Goal: Task Accomplishment & Management: Manage account settings

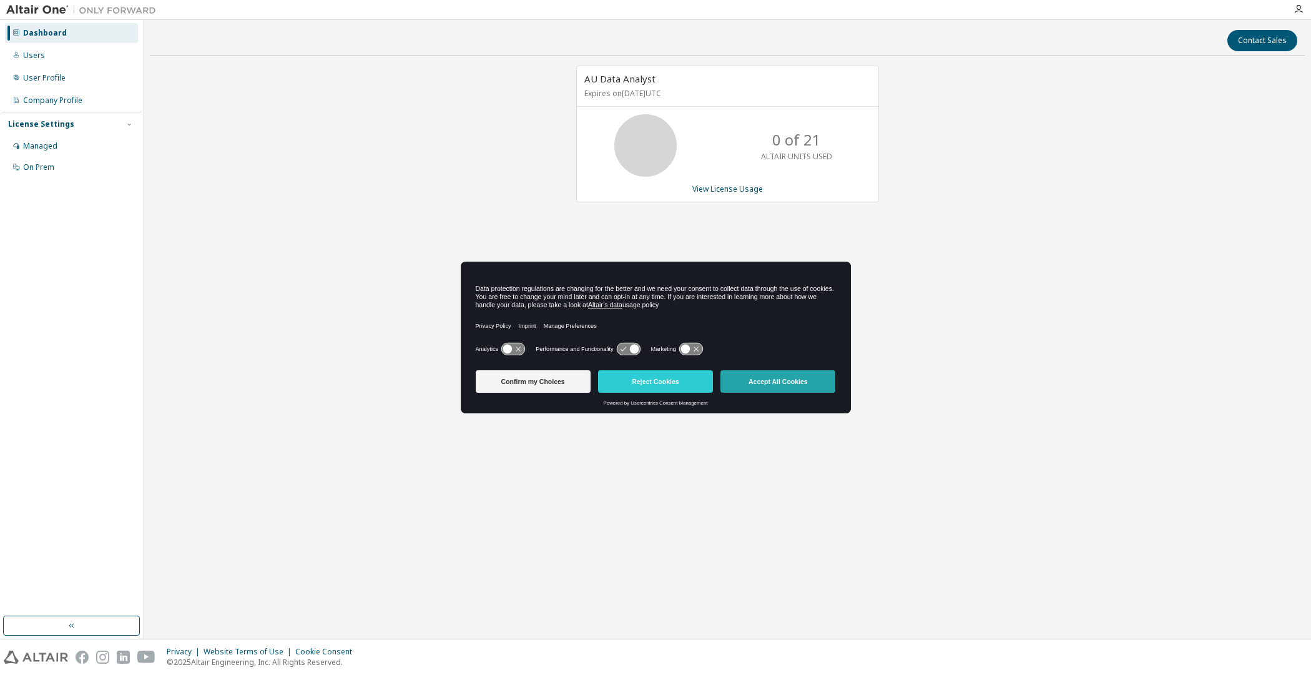
click at [754, 383] on button "Accept All Cookies" at bounding box center [778, 381] width 115 height 22
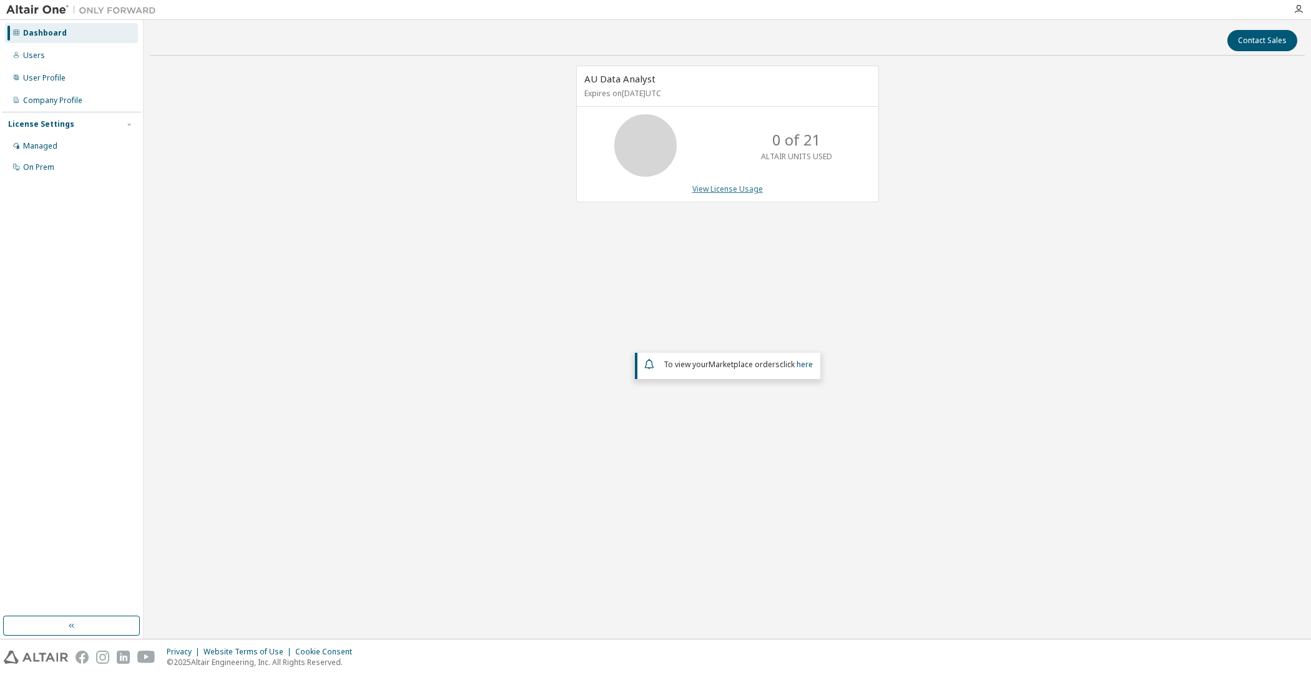
click at [711, 185] on link "View License Usage" at bounding box center [727, 189] width 71 height 11
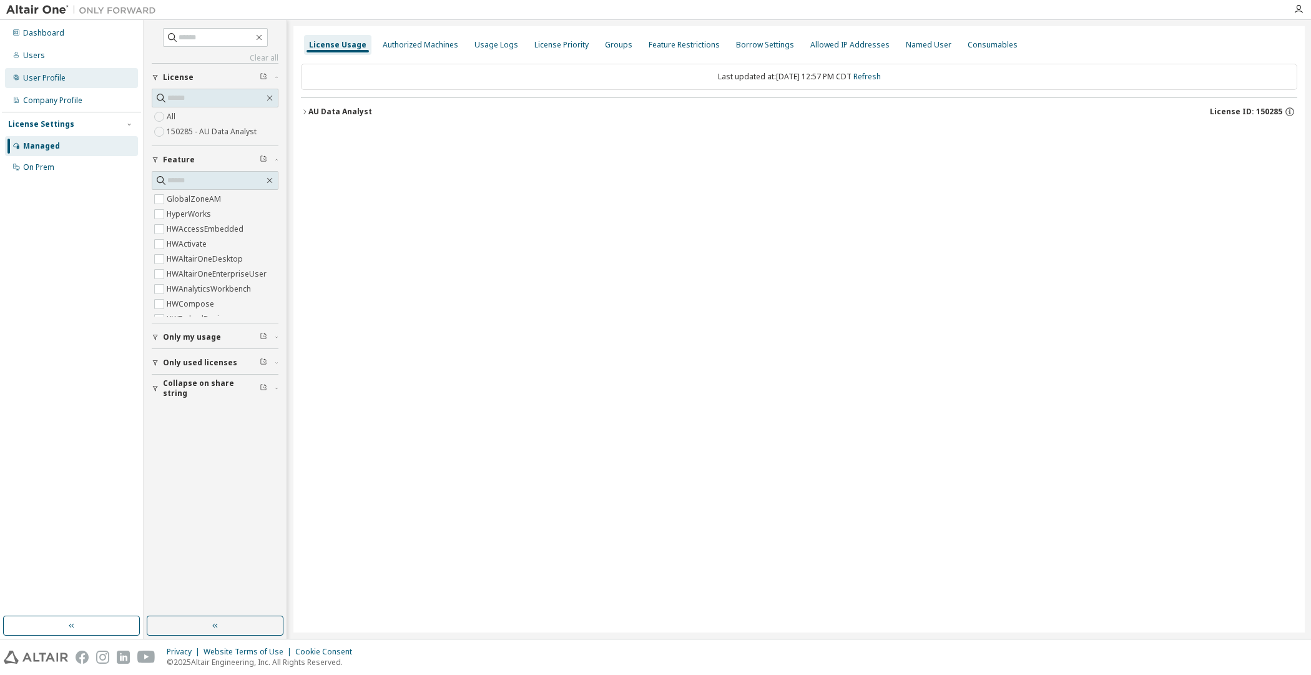
click at [56, 74] on div "User Profile" at bounding box center [44, 78] width 42 height 10
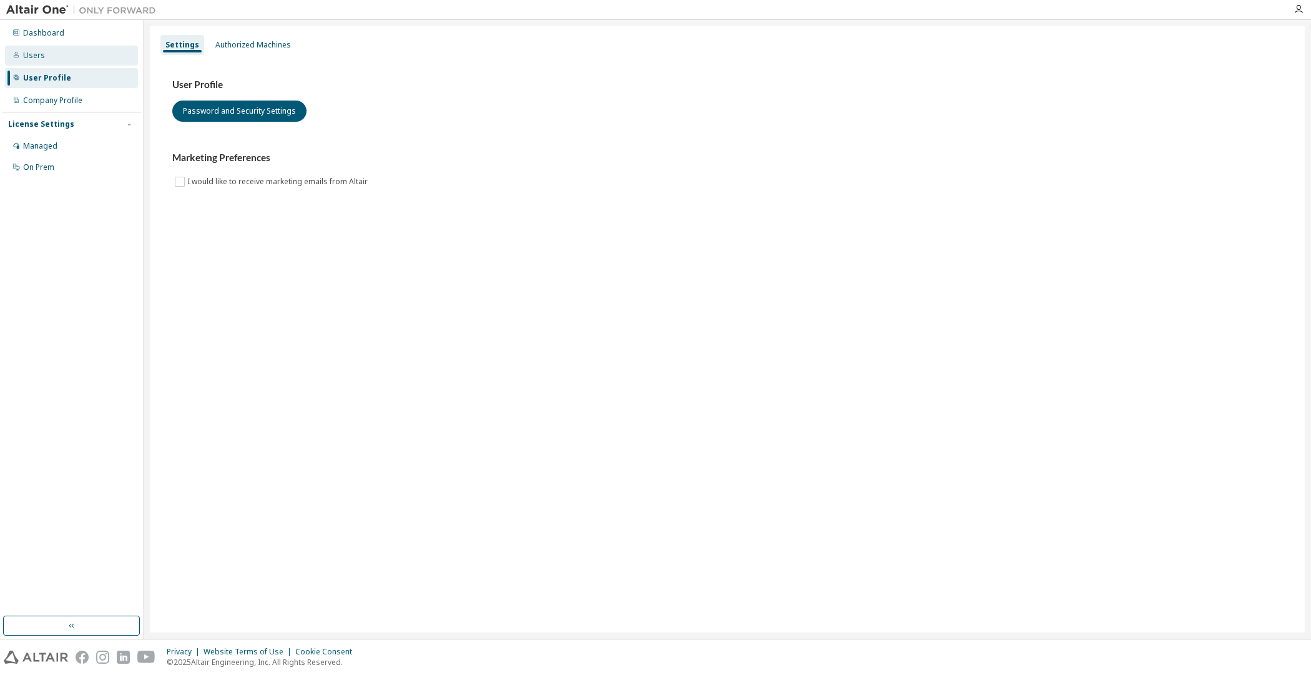
click at [59, 63] on div "Users" at bounding box center [71, 56] width 133 height 20
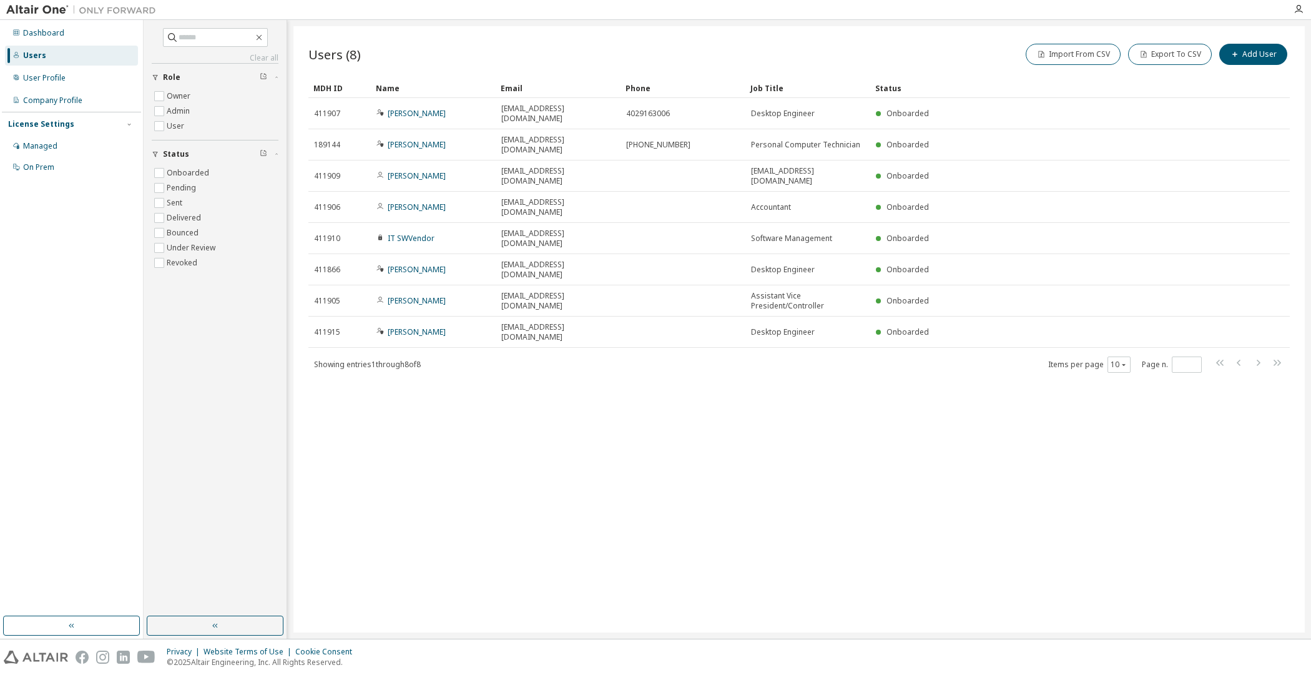
click at [861, 377] on div "Users (8) Import From CSV Export To CSV Add User Clear Load Save Save As Field …" at bounding box center [799, 329] width 1012 height 606
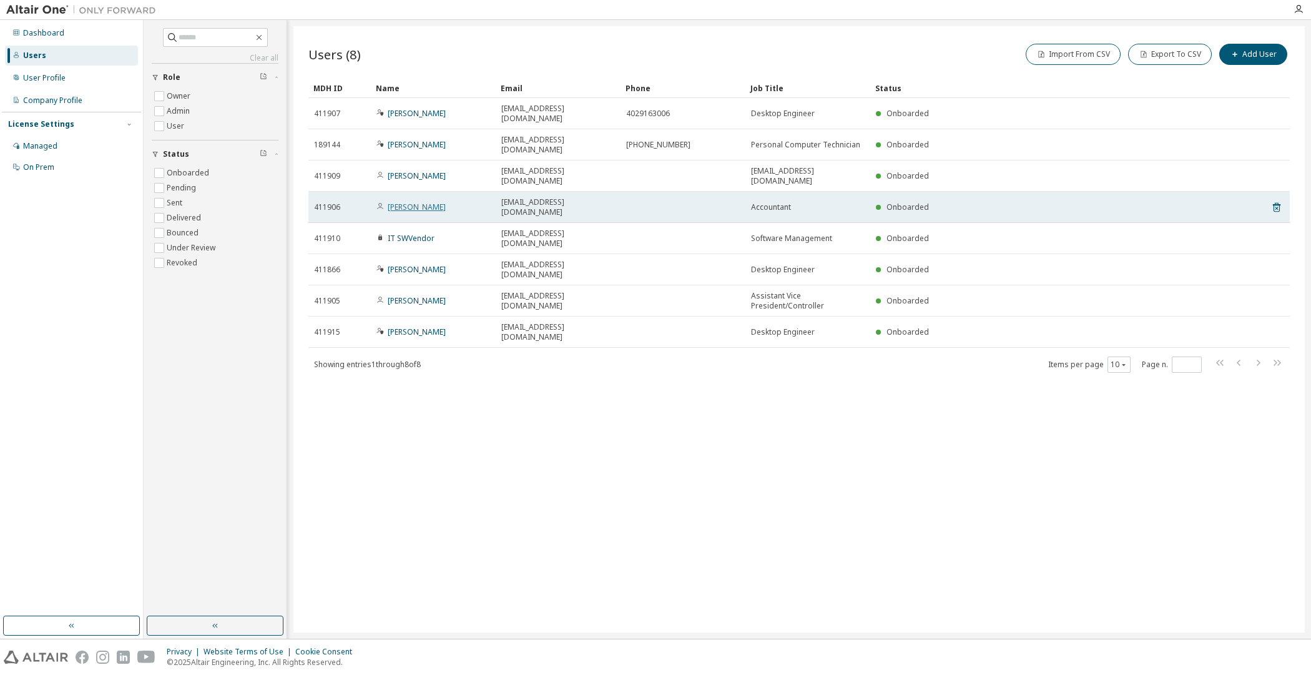
click at [431, 202] on link "[PERSON_NAME]" at bounding box center [417, 207] width 58 height 11
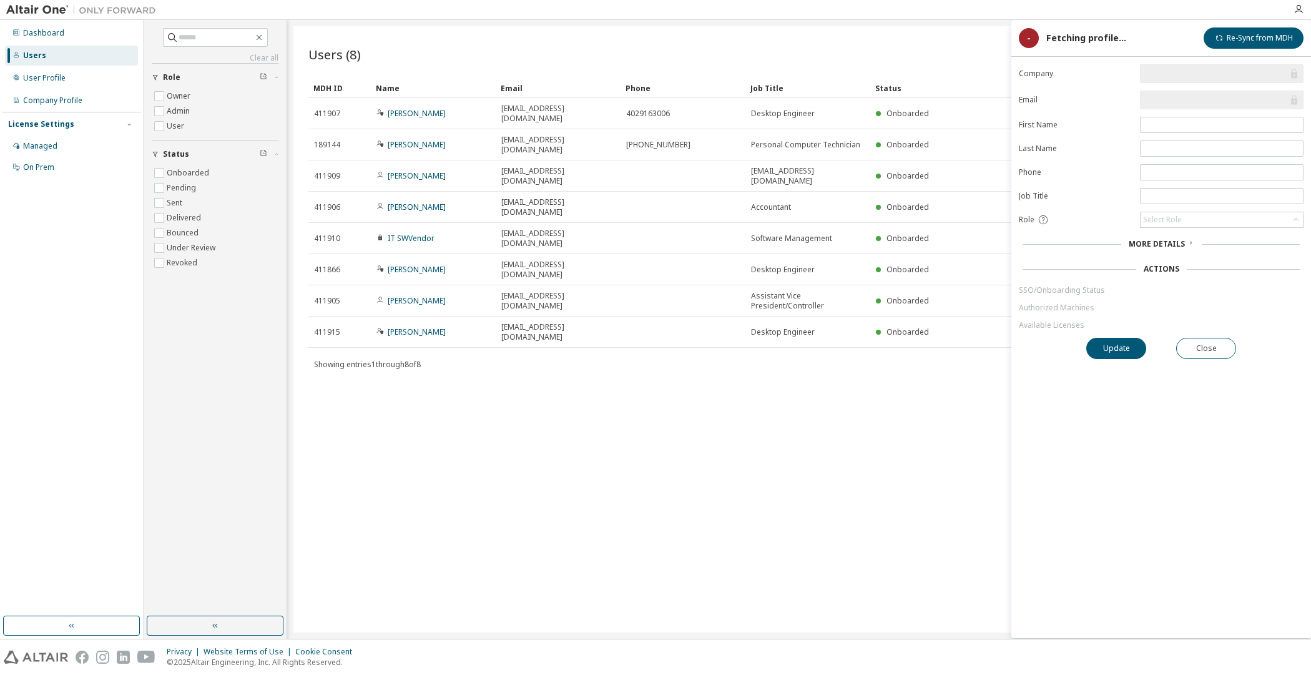
click at [785, 366] on div "Users (8) Import From CSV Export To CSV Add User Clear Load Save Save As Field …" at bounding box center [799, 329] width 1012 height 606
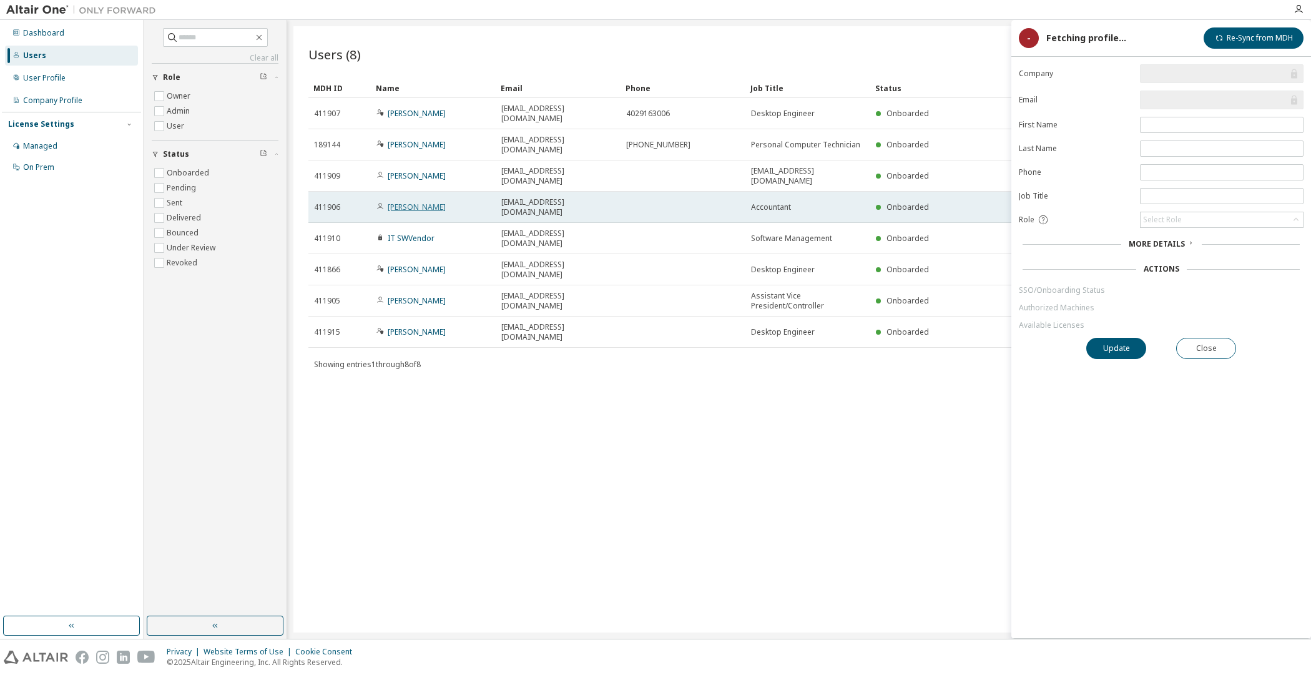
click at [423, 202] on link "[PERSON_NAME]" at bounding box center [417, 207] width 58 height 11
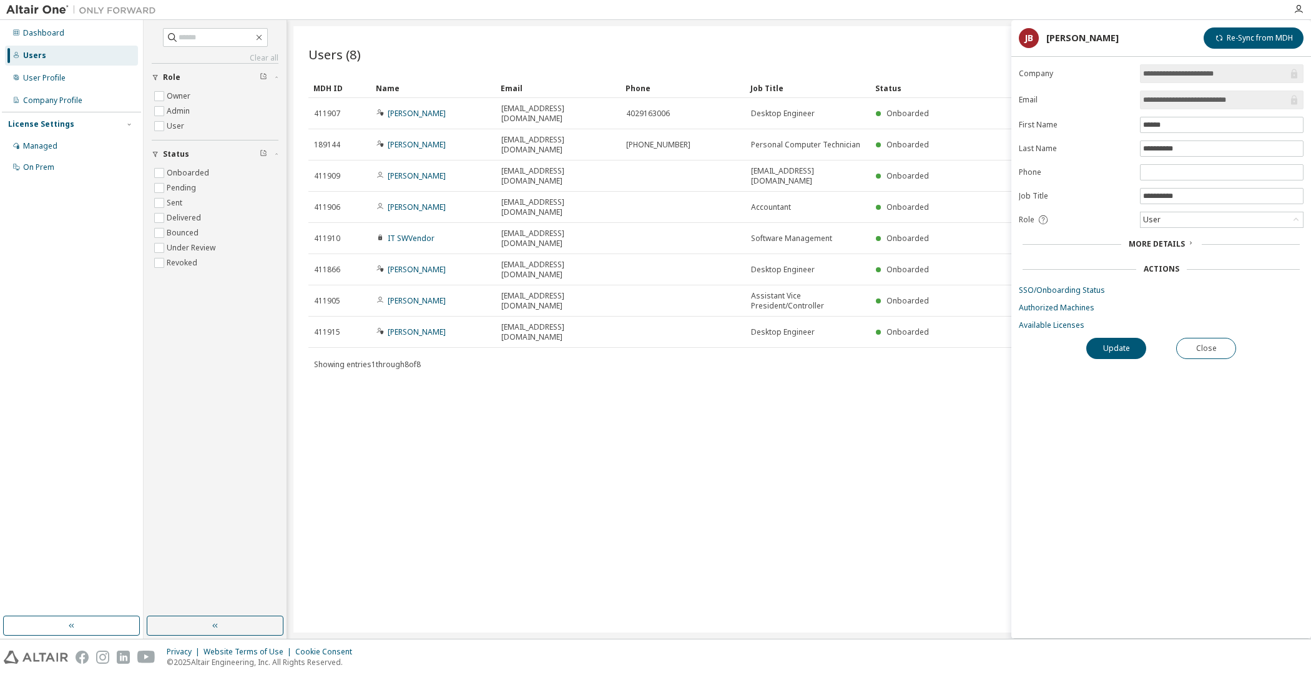
click at [1176, 239] on span "More Details" at bounding box center [1157, 244] width 56 height 11
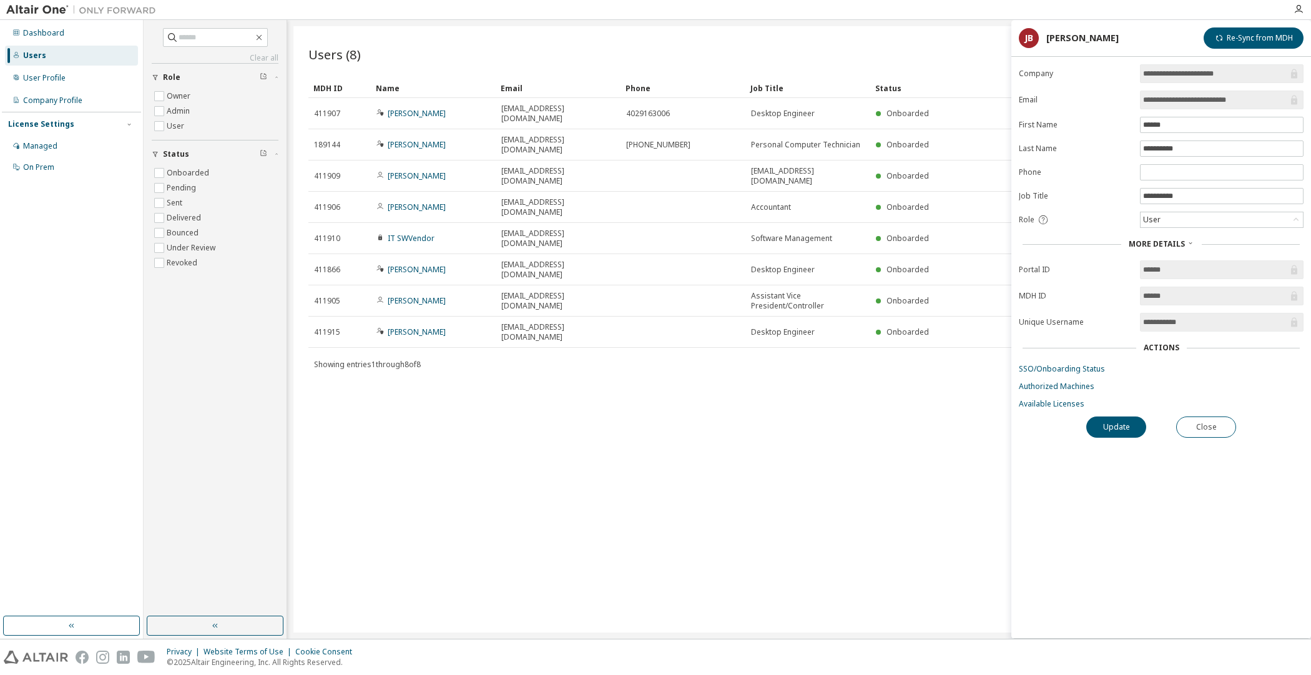
click at [1170, 343] on div "Actions" at bounding box center [1162, 348] width 36 height 10
drag, startPoint x: 1170, startPoint y: 341, endPoint x: 1152, endPoint y: 328, distance: 22.0
click at [1153, 328] on form "**********" at bounding box center [1161, 236] width 285 height 345
click at [1065, 399] on link "Available Licenses" at bounding box center [1161, 404] width 285 height 10
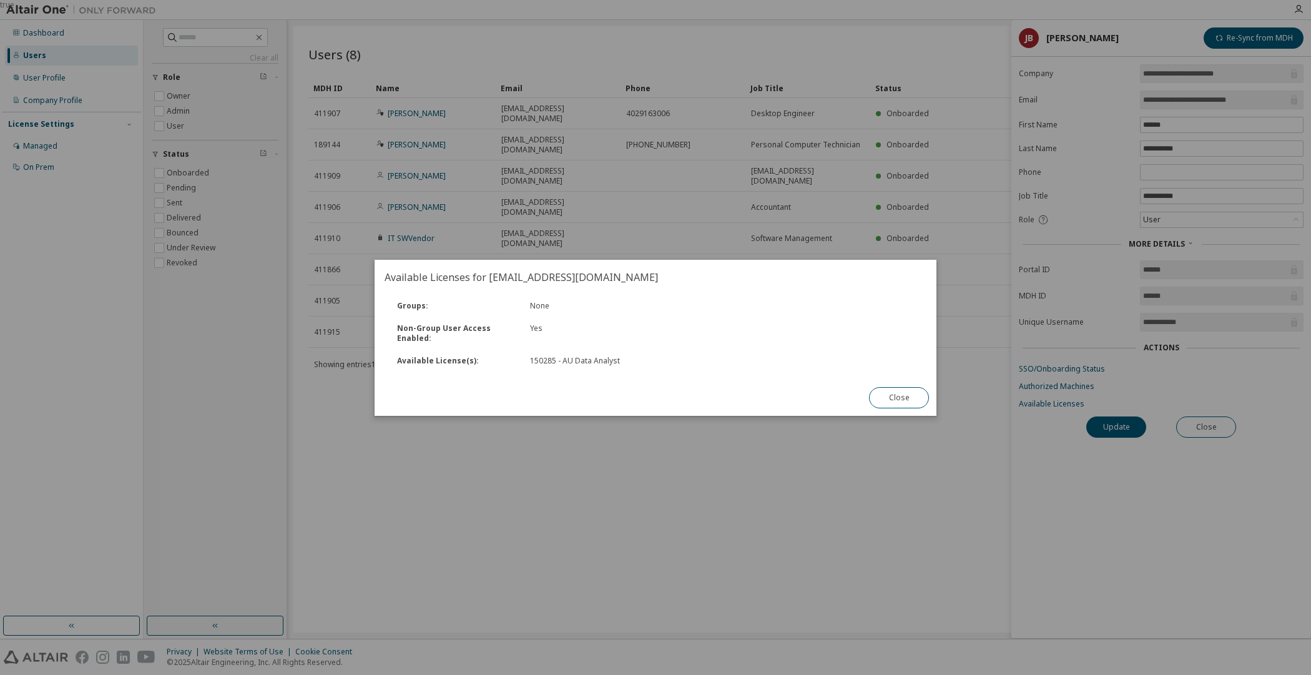
click at [665, 338] on div "Yes" at bounding box center [623, 333] width 200 height 20
click at [690, 437] on div "true" at bounding box center [655, 337] width 1311 height 675
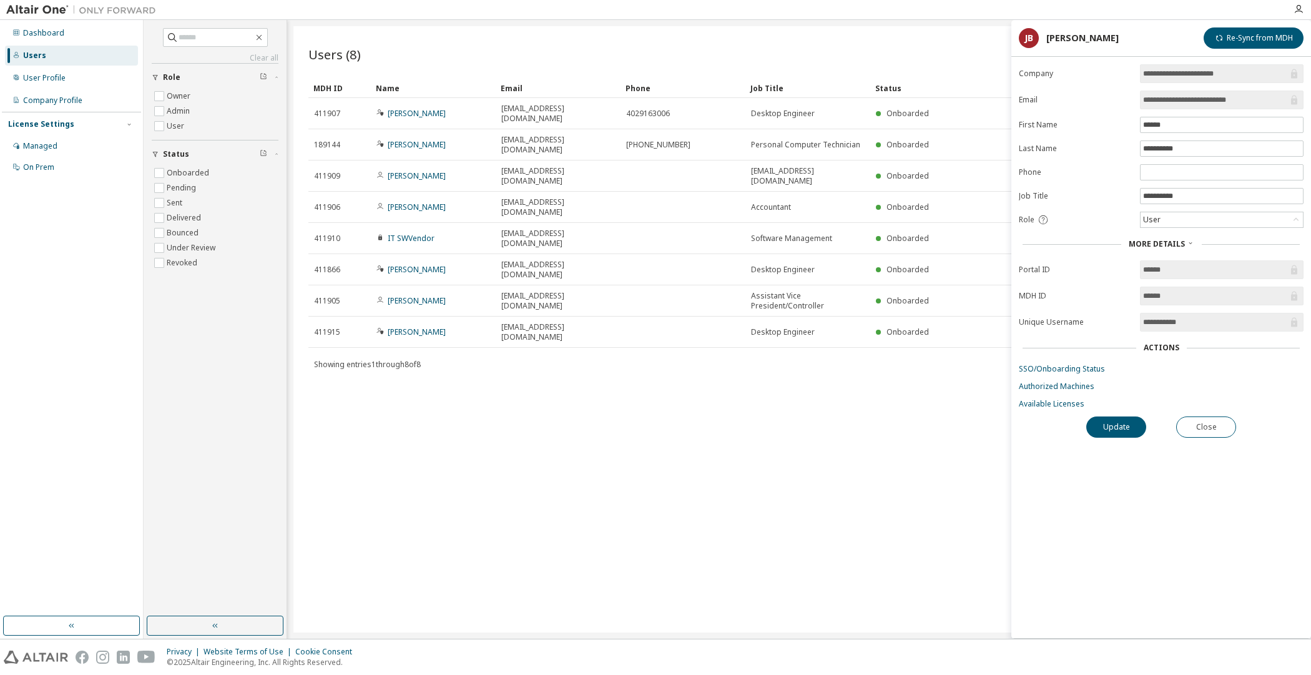
click at [674, 344] on div "Users (8) Import From CSV Export To CSV Add User Clear Load Save Save As Field …" at bounding box center [799, 329] width 1012 height 606
click at [61, 72] on div "User Profile" at bounding box center [71, 78] width 133 height 20
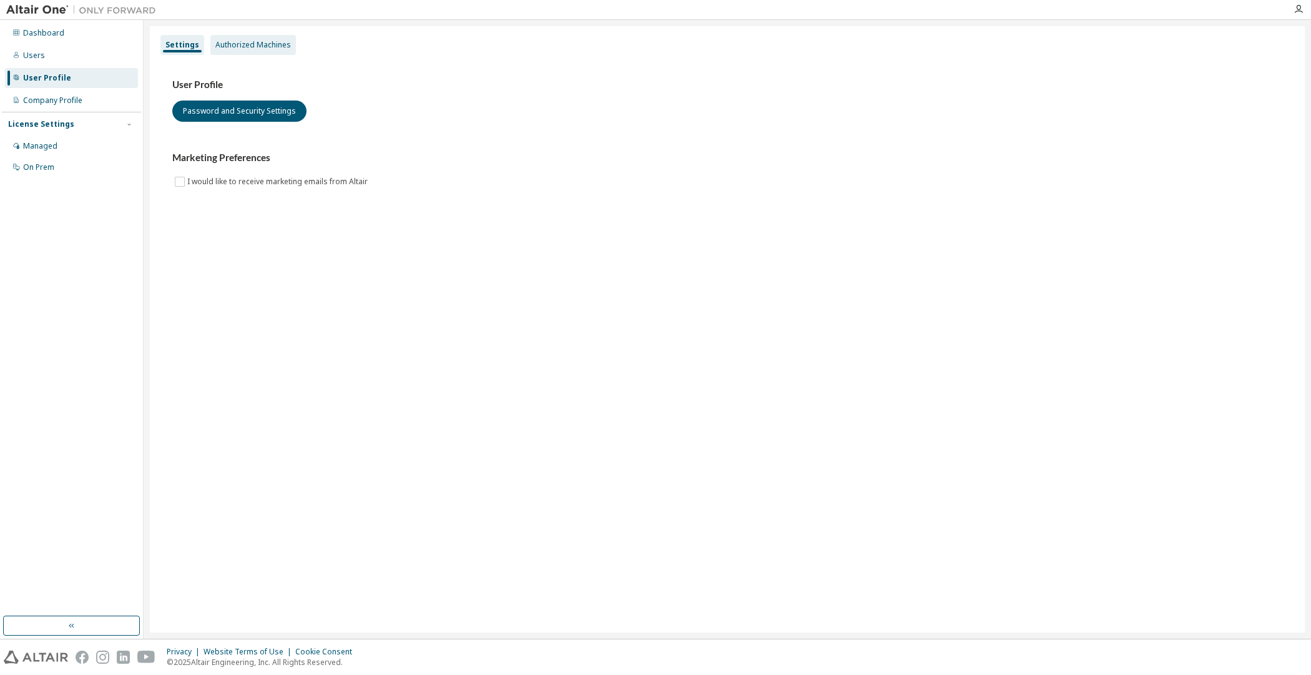
click at [258, 45] on div "Authorized Machines" at bounding box center [253, 45] width 76 height 10
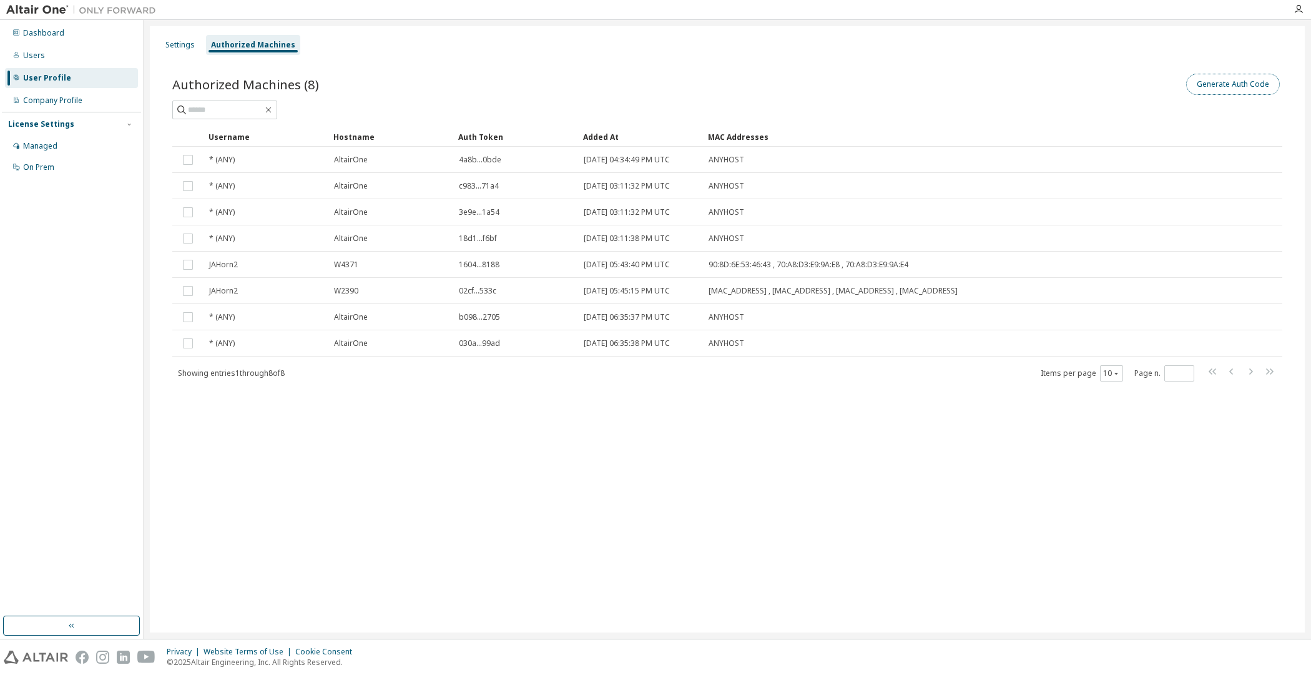
click at [1217, 79] on button "Generate Auth Code" at bounding box center [1233, 84] width 94 height 21
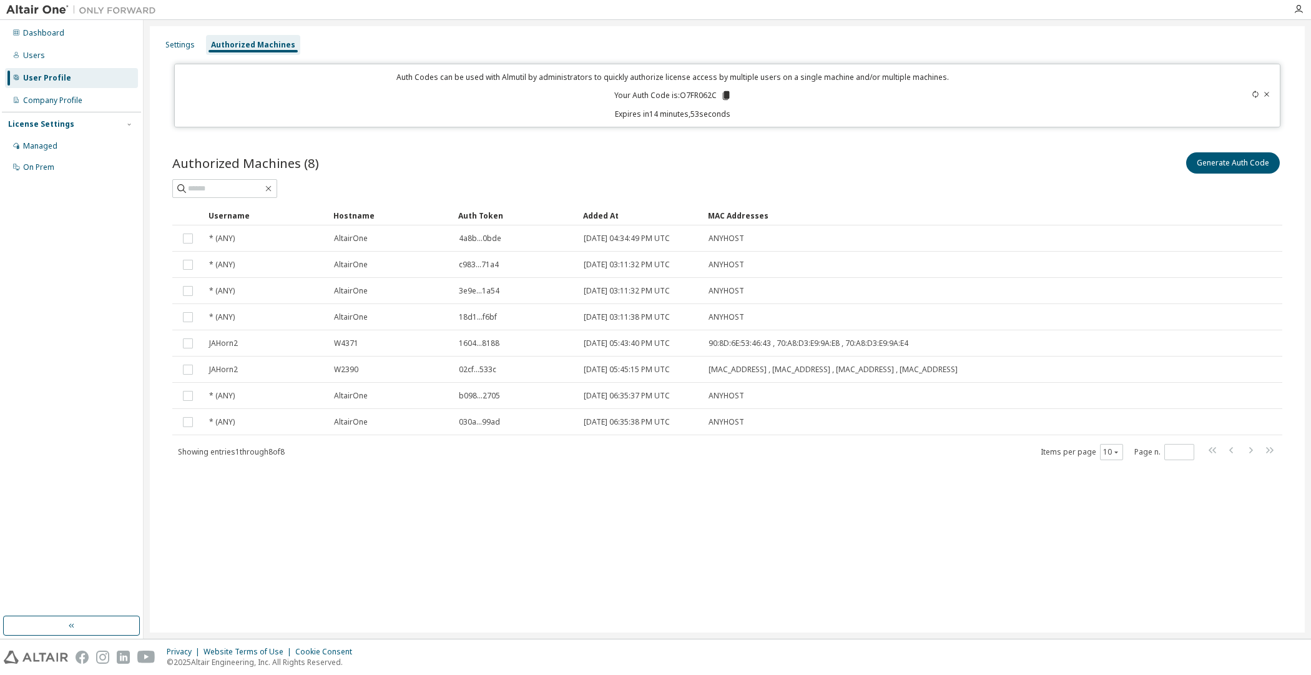
click at [695, 94] on p "Your Auth Code is: O7FR062C" at bounding box center [672, 95] width 117 height 11
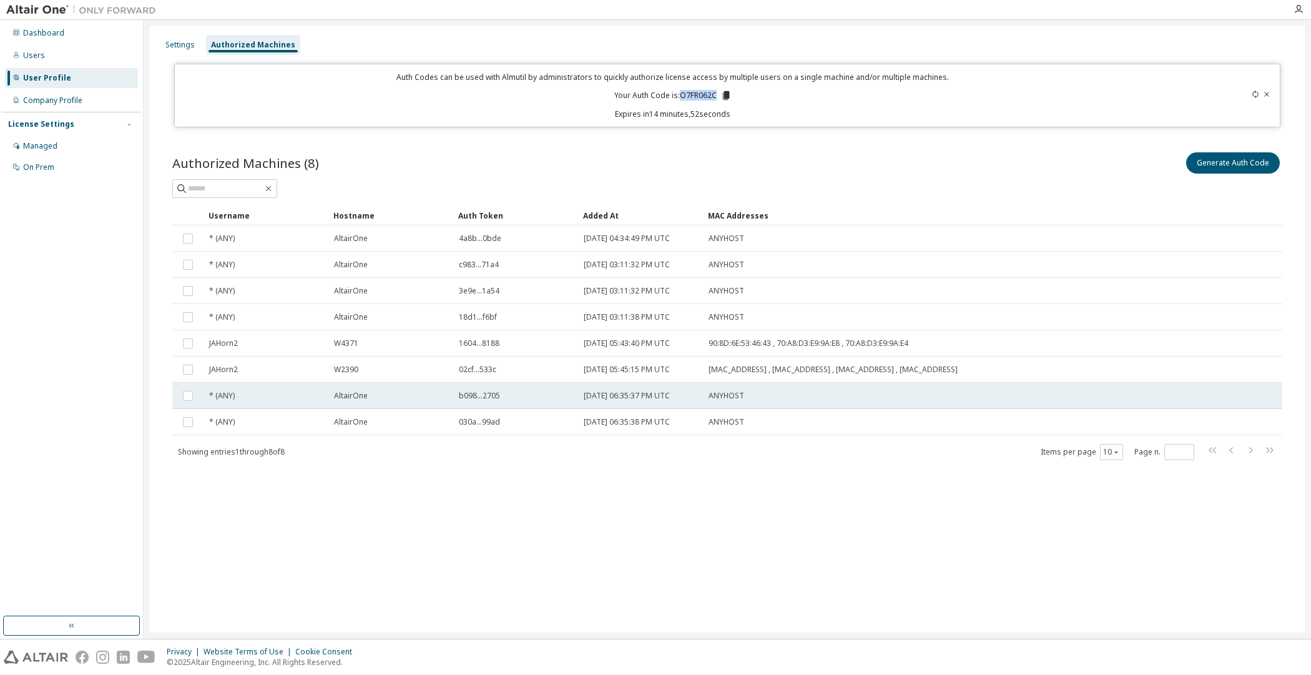
copy p "O7FR062C"
